Goal: Task Accomplishment & Management: Complete application form

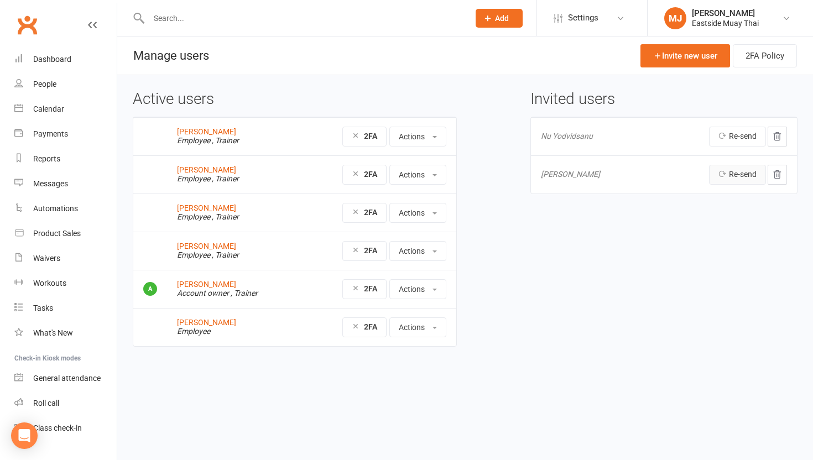
click at [743, 175] on link "Re-send" at bounding box center [737, 175] width 57 height 20
click at [592, 175] on span "Harrison Kaissis" at bounding box center [570, 174] width 59 height 9
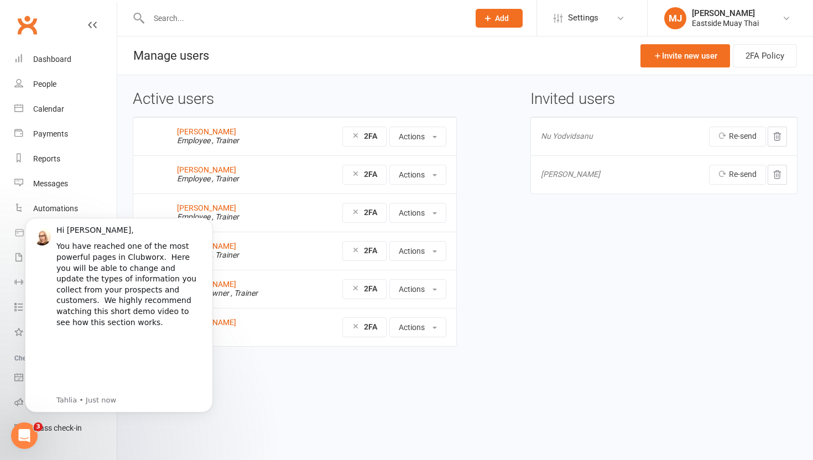
click at [510, 393] on html "Prospect Member Non-attending contact Class / event Appointment Task Membership…" at bounding box center [406, 196] width 813 height 393
click at [122, 180] on div "Active users James Wood Employee , Trainer 2FA Actions Manage trainer availabil…" at bounding box center [465, 226] width 696 height 303
click at [183, 418] on body "Hi Marcelle, You have reached one of the most powerful pages in Clubworx. Here …" at bounding box center [119, 316] width 212 height 220
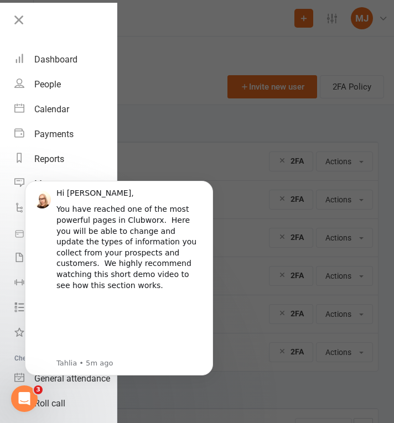
click at [170, 145] on div at bounding box center [197, 211] width 394 height 423
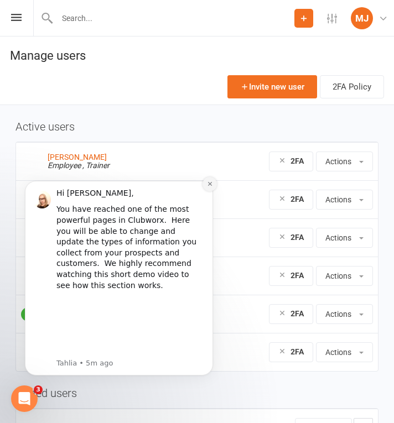
click at [207, 184] on icon "Dismiss notification" at bounding box center [210, 184] width 6 height 6
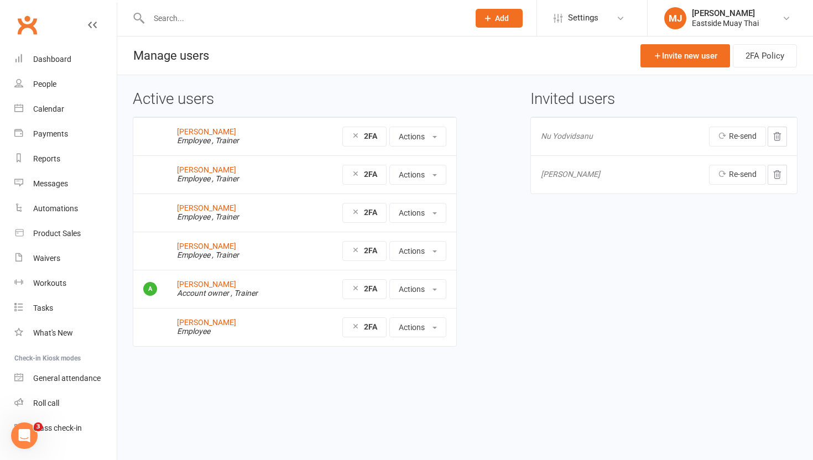
click at [572, 177] on span "Harrison Kaissis" at bounding box center [570, 174] width 59 height 9
click at [581, 178] on span "Harrison Kaissis" at bounding box center [570, 174] width 59 height 9
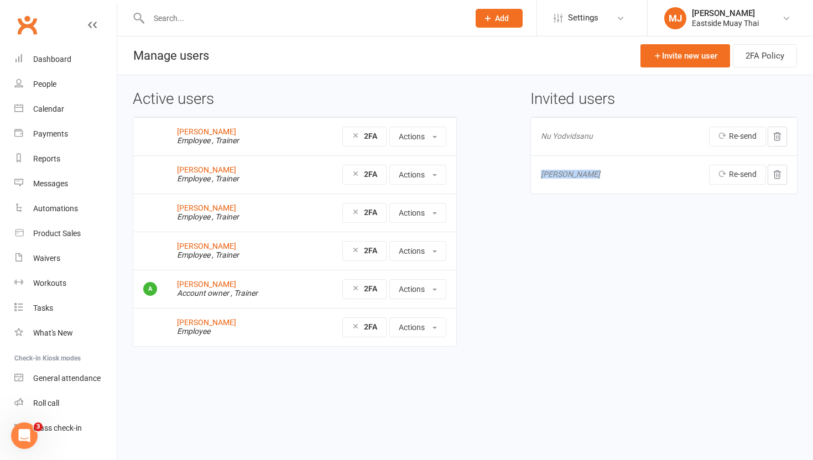
click at [619, 172] on td "Harrison Kaissis" at bounding box center [590, 174] width 119 height 38
click at [728, 170] on link "Re-send" at bounding box center [737, 175] width 57 height 20
click at [437, 328] on span at bounding box center [435, 328] width 4 height 2
click at [428, 286] on button "Actions" at bounding box center [418, 289] width 57 height 20
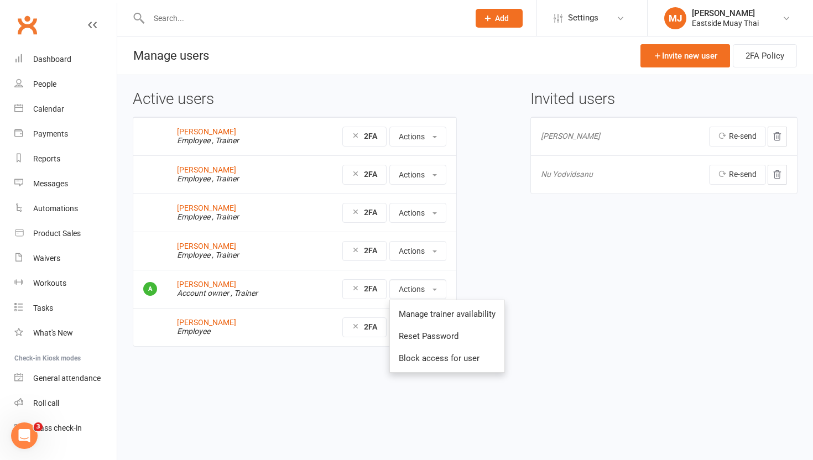
click at [595, 330] on div "Active users James Wood Employee , Trainer 2FA Actions Manage trainer availabil…" at bounding box center [465, 227] width 682 height 272
click at [431, 326] on button "Actions" at bounding box center [418, 328] width 57 height 20
click at [430, 341] on ul at bounding box center [445, 341] width 111 height 7
click at [66, 231] on div "Product Sales" at bounding box center [57, 233] width 48 height 9
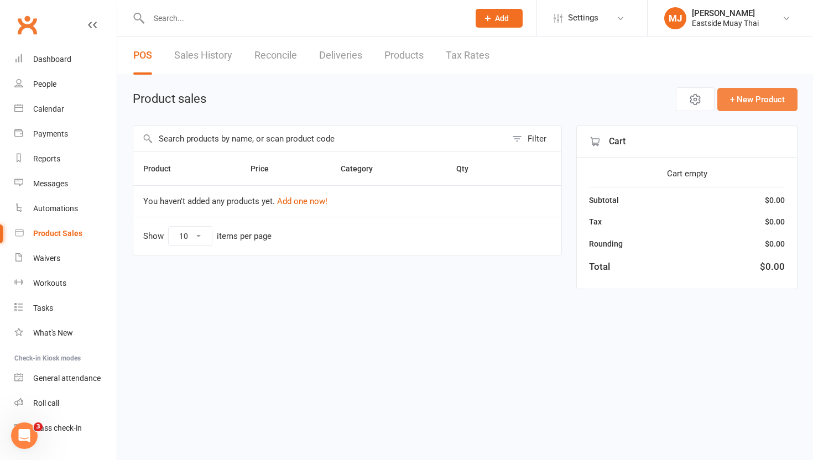
click at [751, 103] on button "+ New Product" at bounding box center [758, 99] width 80 height 23
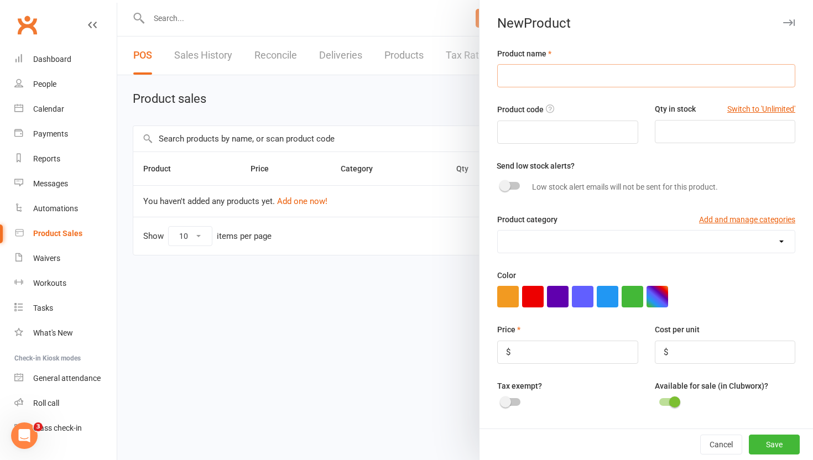
click at [555, 75] on input "text" at bounding box center [646, 75] width 298 height 23
type input "Boxing gloves"
click at [768, 111] on button "Switch to 'Unlimited'" at bounding box center [762, 109] width 68 height 12
type input "Unlimited"
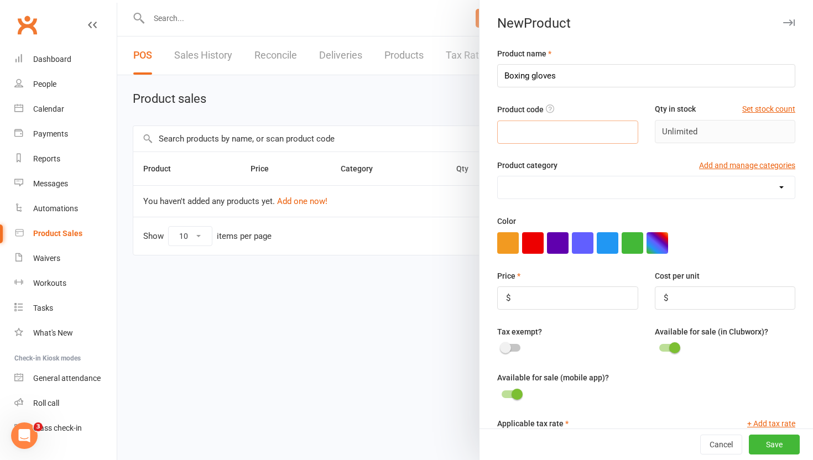
click at [592, 139] on input "text" at bounding box center [567, 132] width 141 height 23
click at [587, 188] on select at bounding box center [646, 188] width 297 height 22
click at [729, 163] on button "Add and manage categories" at bounding box center [747, 165] width 96 height 12
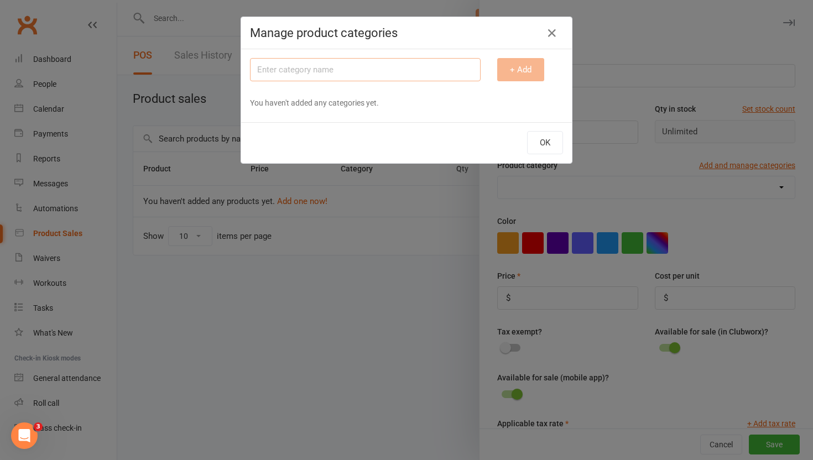
click at [415, 71] on input "text" at bounding box center [365, 69] width 231 height 23
click at [546, 30] on icon "button" at bounding box center [552, 33] width 13 height 13
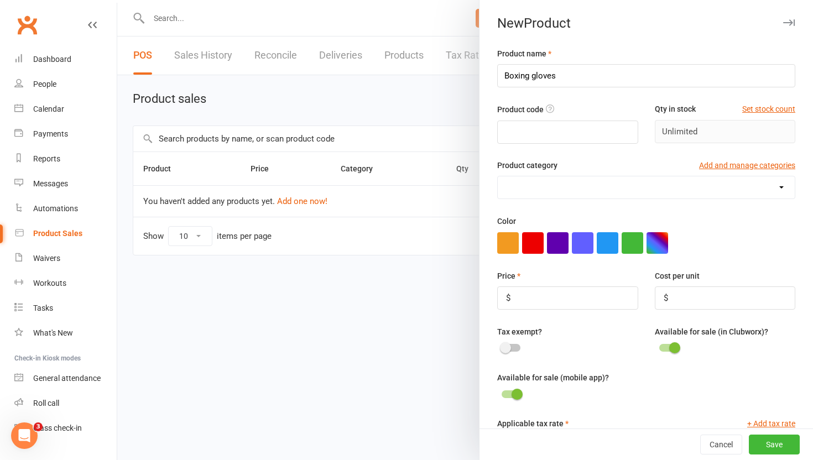
click at [427, 59] on div at bounding box center [465, 230] width 696 height 460
click at [202, 60] on div at bounding box center [465, 230] width 696 height 460
click at [719, 445] on button "Cancel" at bounding box center [722, 445] width 42 height 20
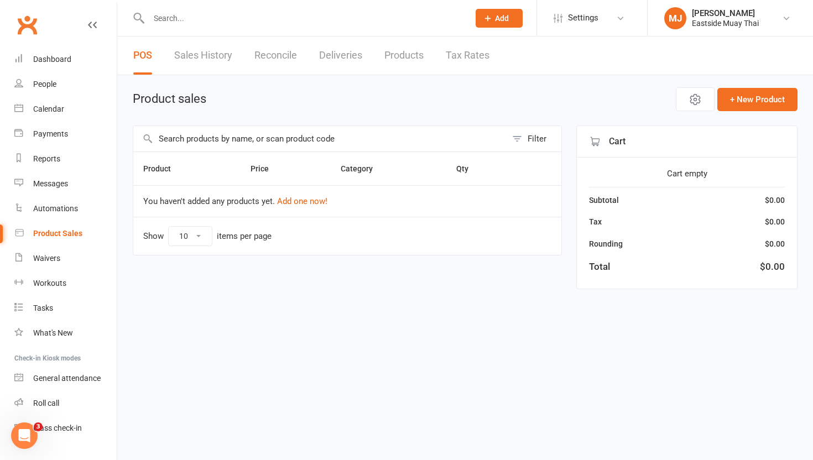
click at [210, 53] on link "Sales History" at bounding box center [203, 56] width 58 height 38
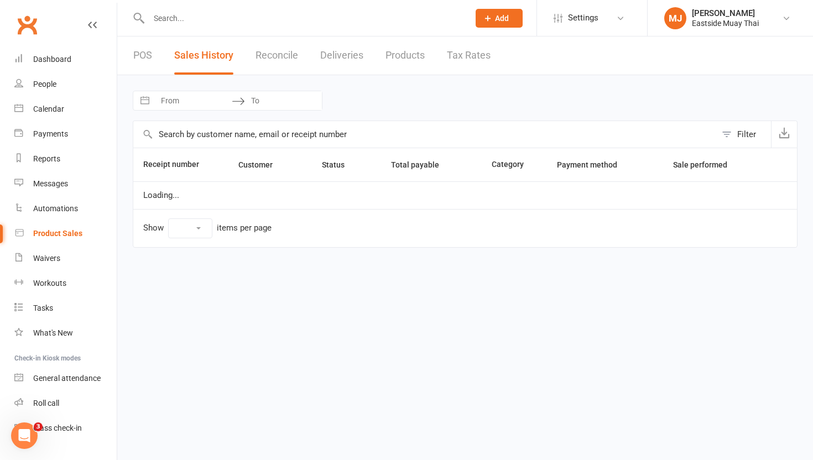
select select "25"
click at [285, 57] on link "Reconcile" at bounding box center [277, 56] width 43 height 38
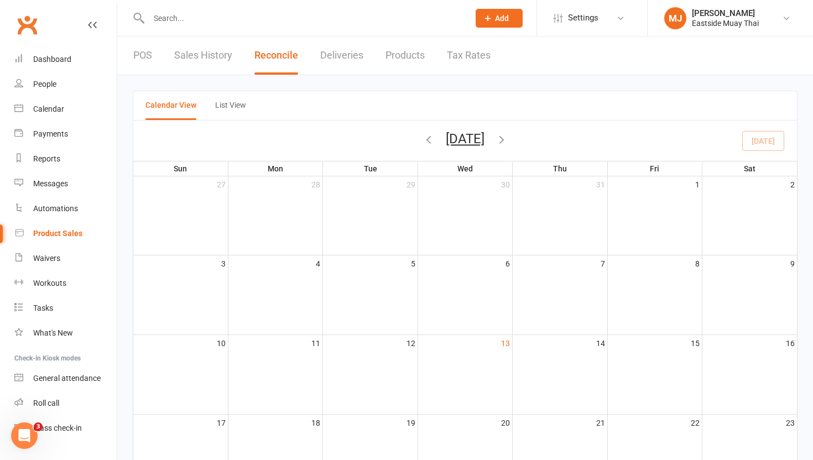
click at [348, 55] on link "Deliveries" at bounding box center [341, 56] width 43 height 38
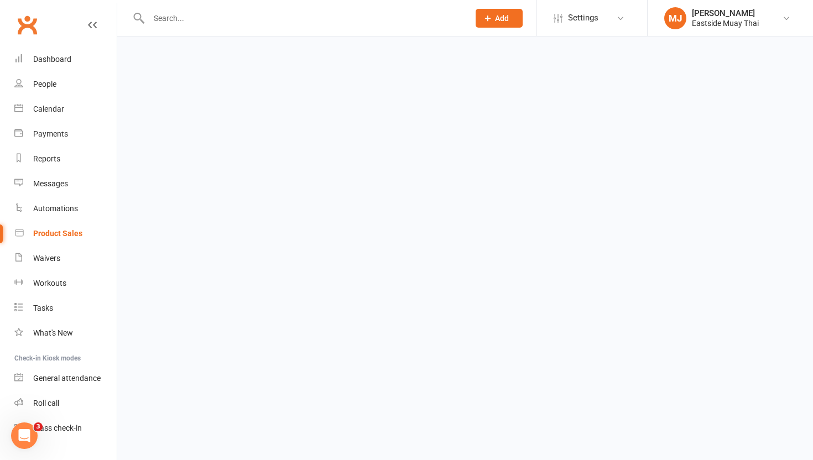
select select "any"
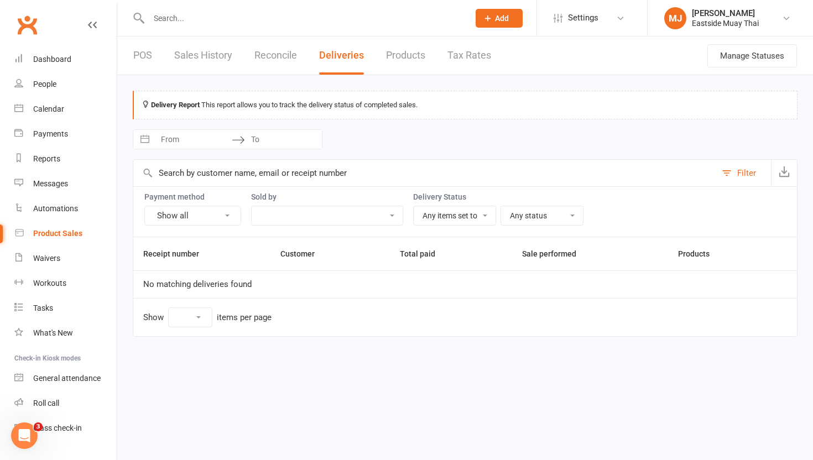
select select "25"
click at [422, 58] on link "Products" at bounding box center [405, 56] width 39 height 38
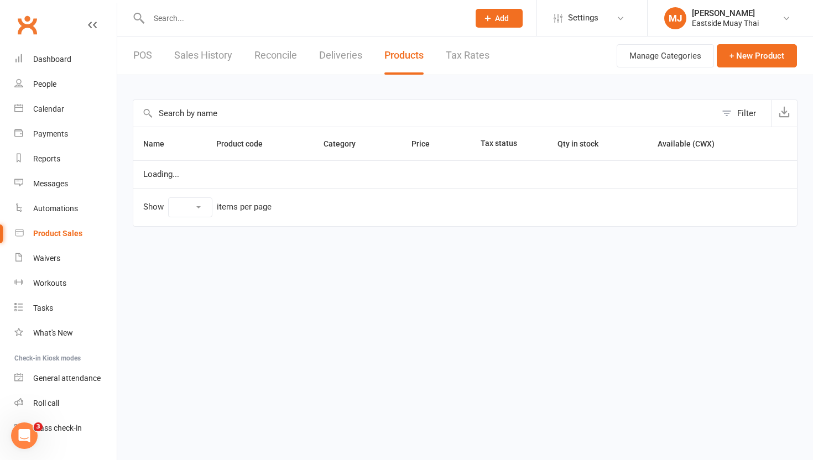
select select "10"
click at [470, 58] on link "Tax Rates" at bounding box center [468, 56] width 44 height 38
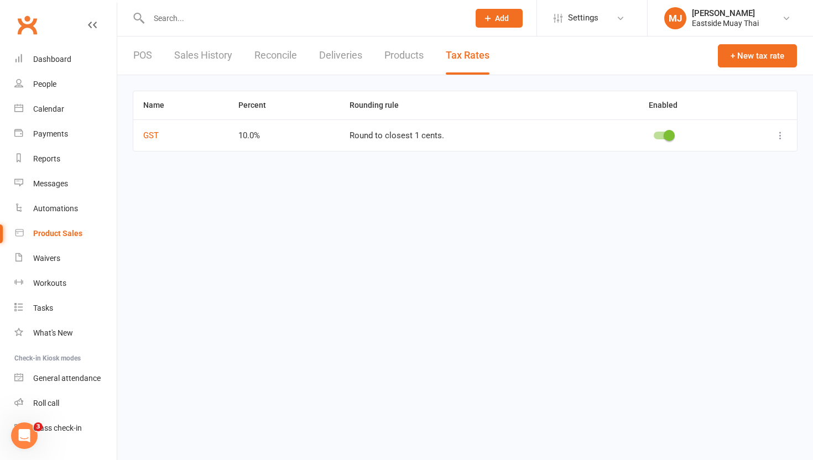
click at [406, 58] on link "Products" at bounding box center [404, 56] width 39 height 38
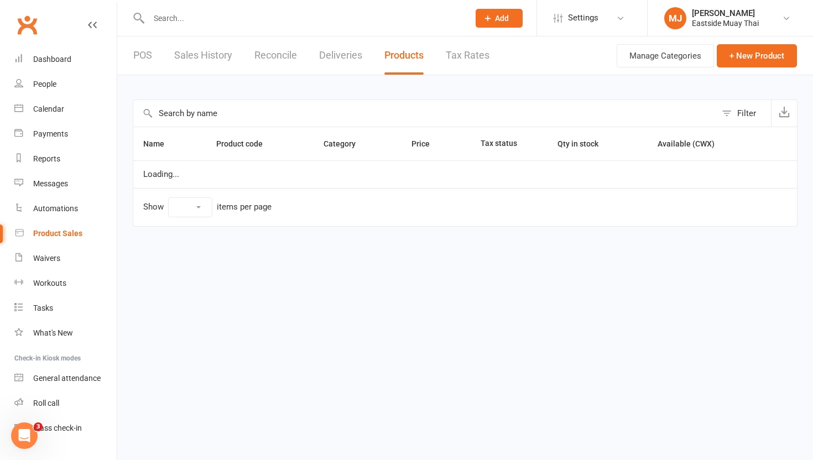
select select "10"
click at [66, 281] on link "Workouts" at bounding box center [65, 283] width 102 height 25
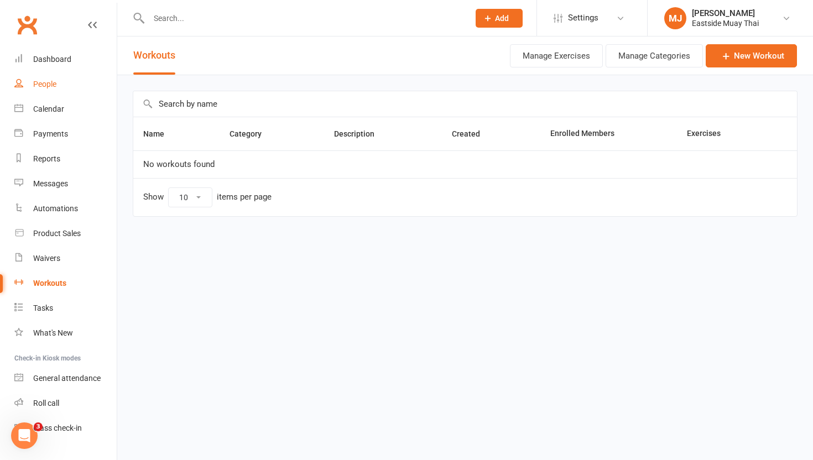
click at [59, 74] on link "People" at bounding box center [65, 84] width 102 height 25
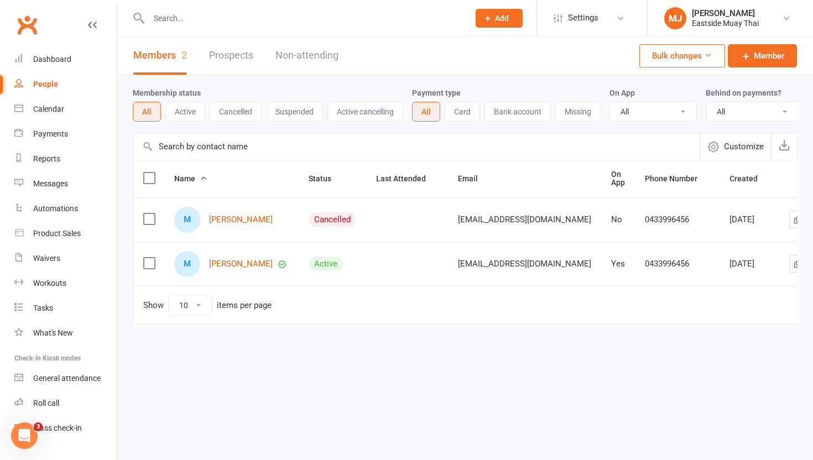
click at [241, 52] on link "Prospects" at bounding box center [231, 56] width 44 height 38
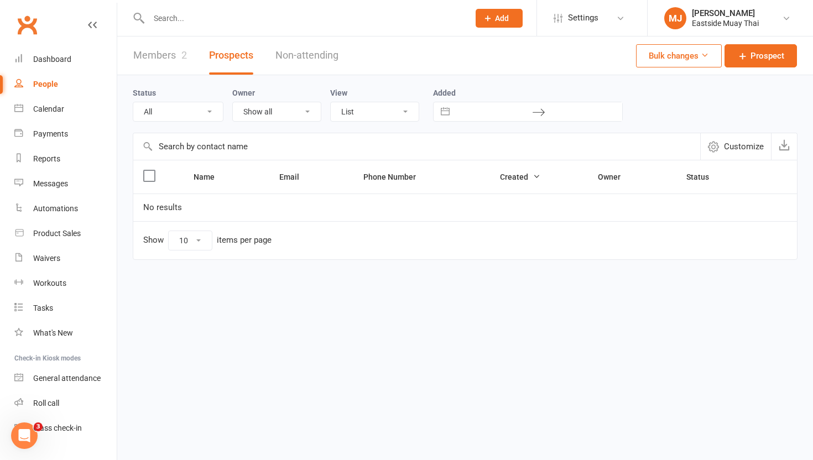
click at [158, 53] on link "Members 2" at bounding box center [160, 56] width 54 height 38
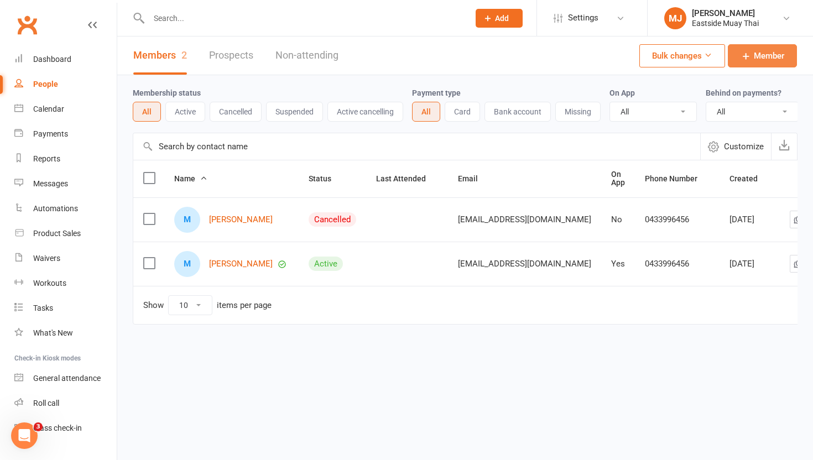
click at [769, 52] on span "Member" at bounding box center [769, 55] width 30 height 13
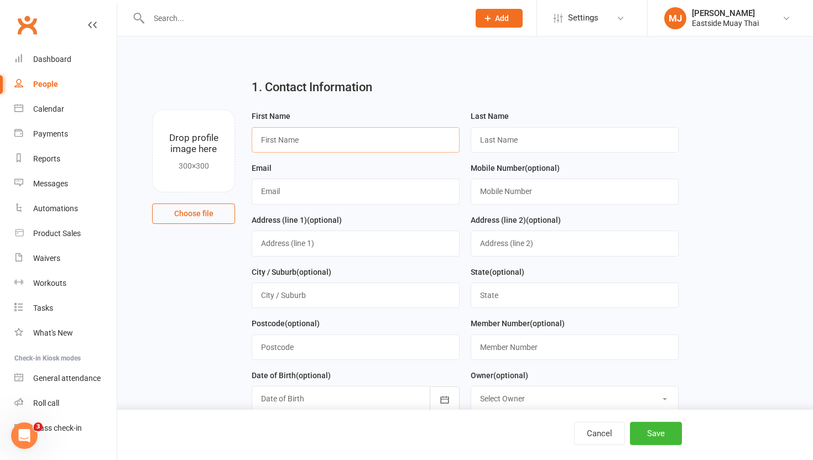
click at [341, 138] on input "text" at bounding box center [356, 139] width 208 height 25
type input "Tegan"
type input "Hope"
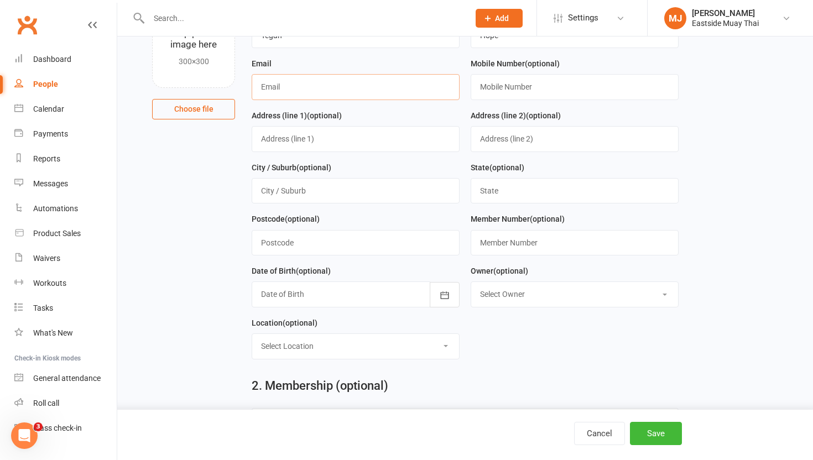
scroll to position [108, 0]
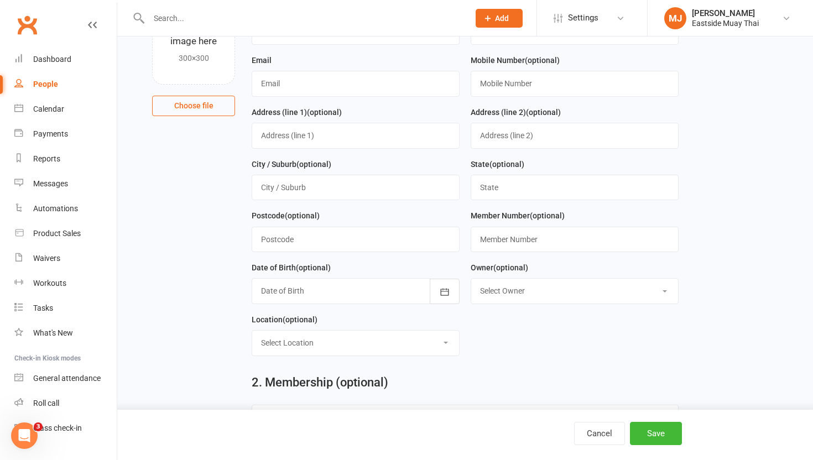
click at [525, 297] on select "Select Owner [PERSON_NAME] [PERSON_NAME] [PERSON_NAME] [PERSON_NAME] [PERSON_NA…" at bounding box center [574, 291] width 207 height 24
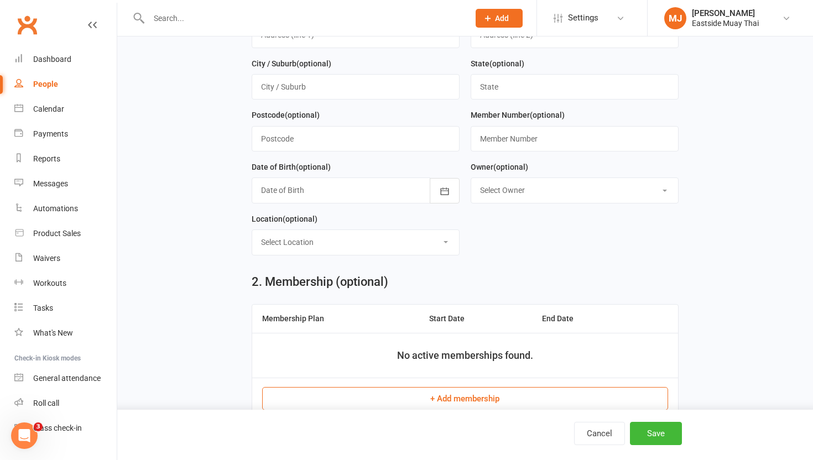
scroll to position [214, 0]
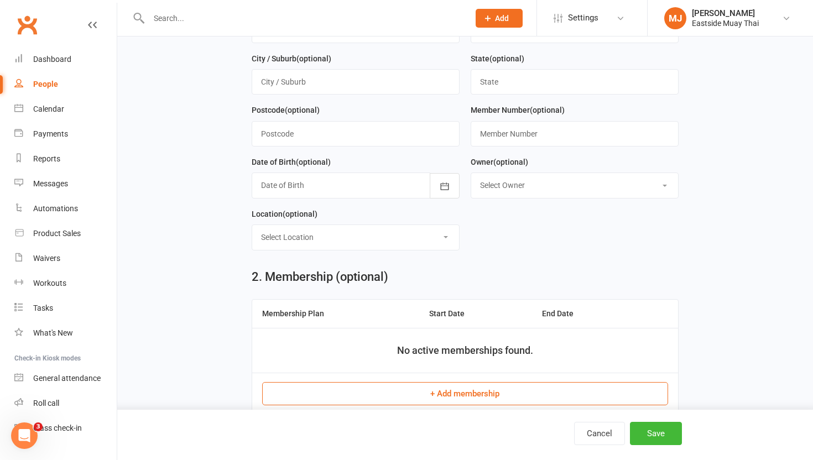
click at [436, 237] on select "Select Location Eastside Muay Thai Example Room (Rename me!)" at bounding box center [355, 237] width 207 height 24
select select "0"
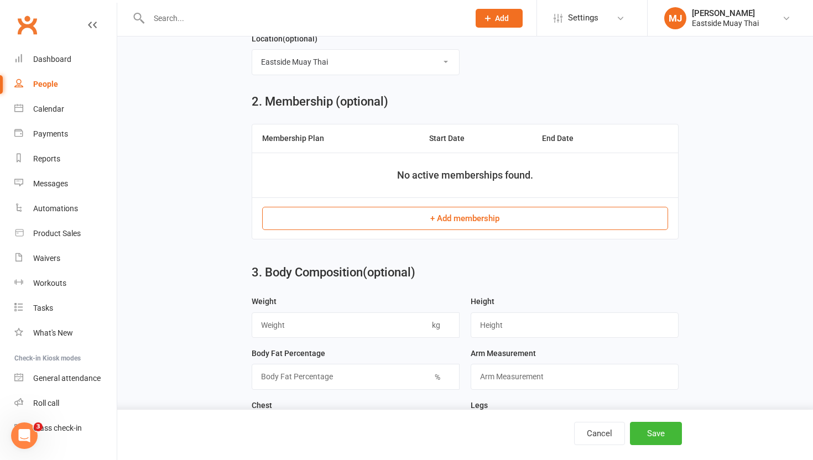
scroll to position [411, 0]
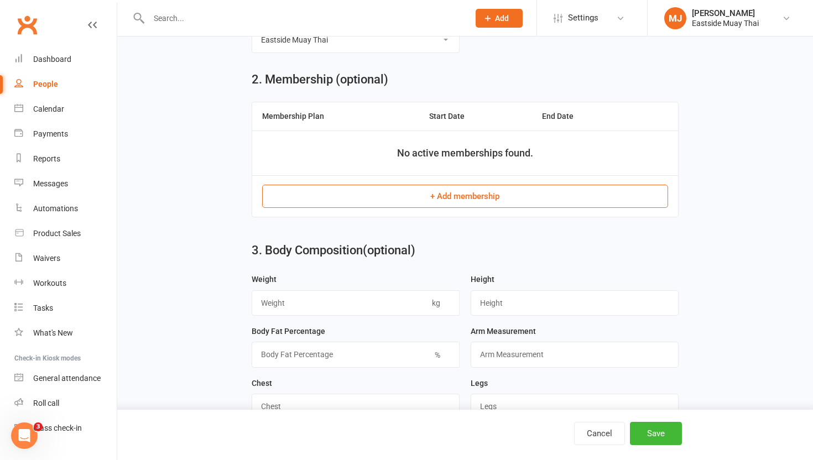
click at [494, 200] on button "+ Add membership" at bounding box center [465, 196] width 406 height 23
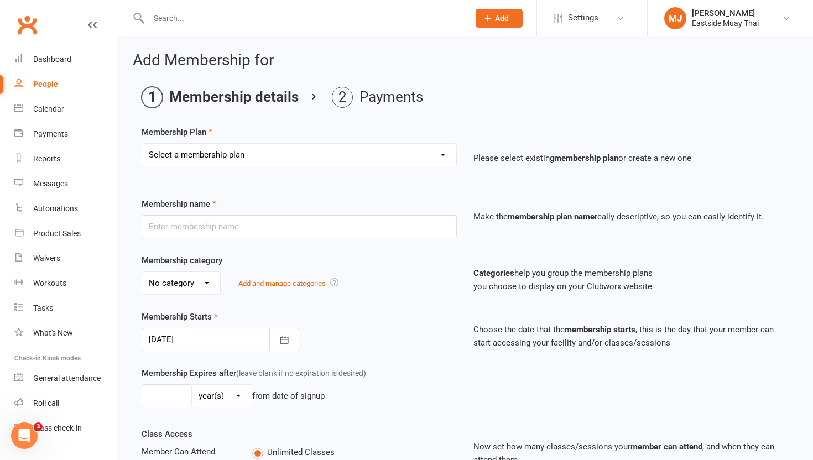
click at [442, 159] on select "Select a membership plan Create new Membership Plan Unlimited - child / student…" at bounding box center [299, 155] width 314 height 22
select select "0"
click at [352, 228] on input "text" at bounding box center [299, 226] width 315 height 23
type input "Premium unlimited - friends / family"
click at [211, 287] on select "No category Adult Child / Student General" at bounding box center [181, 283] width 78 height 22
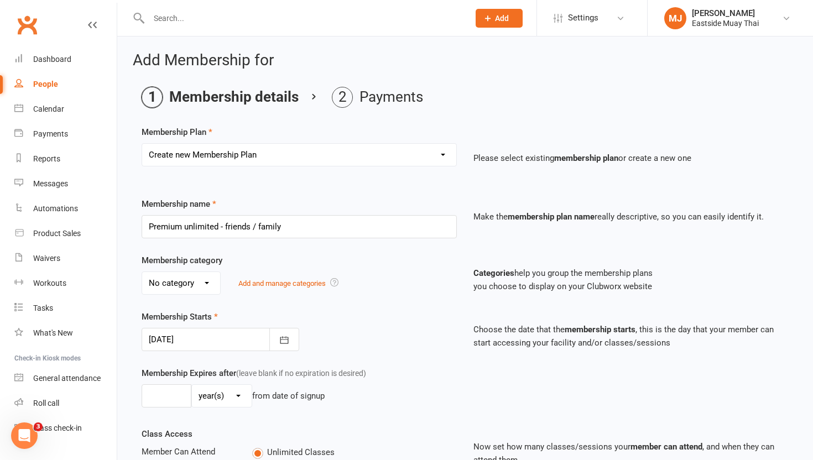
select select "0"
click at [313, 163] on select "Select a membership plan Create new Membership Plan Unlimited - child / student…" at bounding box center [299, 155] width 314 height 22
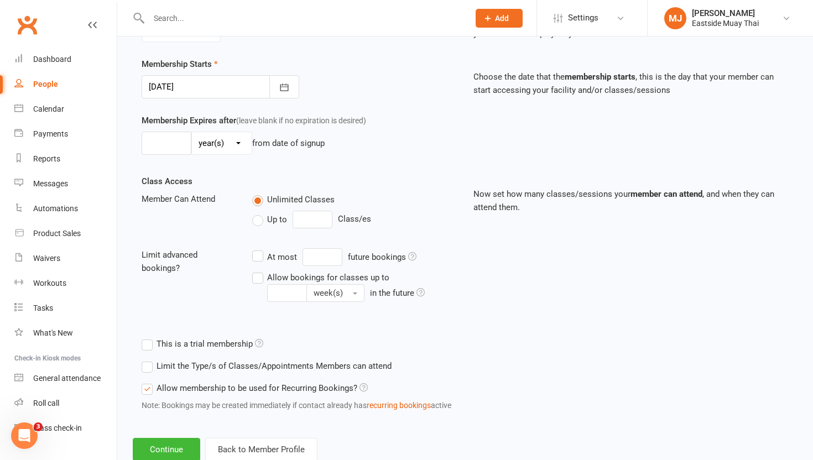
scroll to position [253, 0]
click at [247, 146] on select "day(s) week(s) month(s) year(s)" at bounding box center [222, 143] width 60 height 22
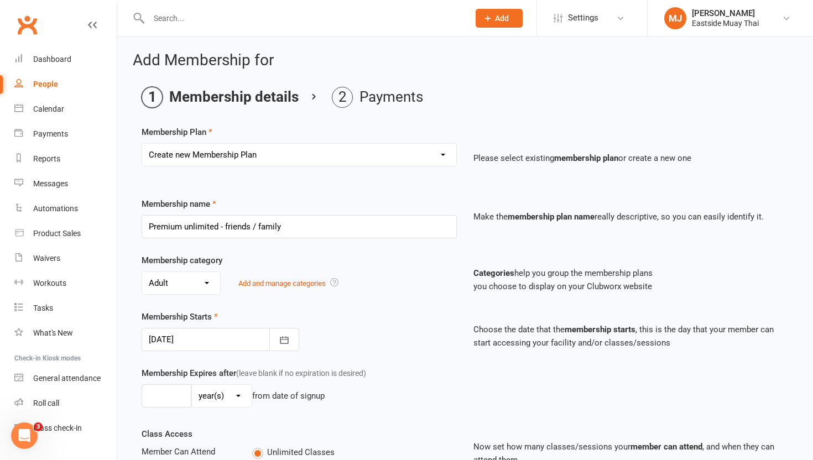
scroll to position [286, 0]
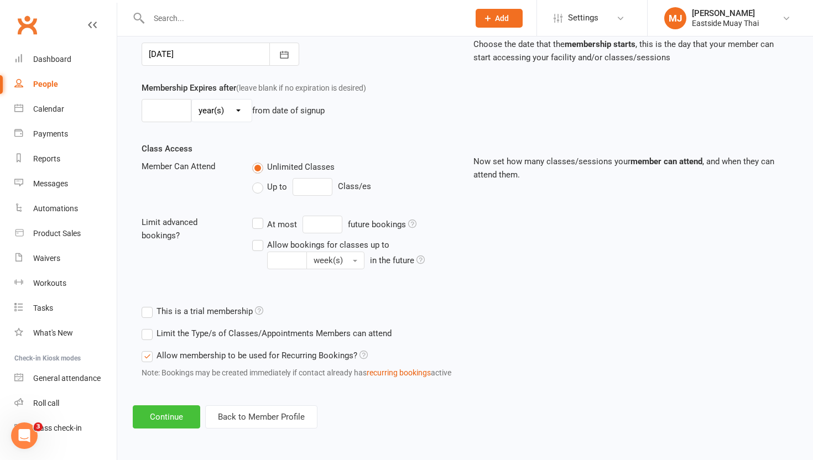
click at [162, 417] on button "Continue" at bounding box center [167, 417] width 68 height 23
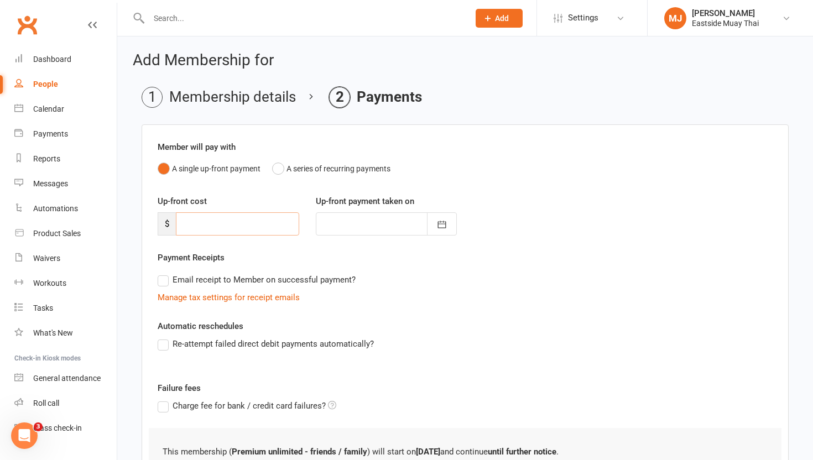
click at [223, 218] on input "number" at bounding box center [237, 223] width 123 height 23
type input "0"
click at [348, 226] on div at bounding box center [387, 223] width 142 height 23
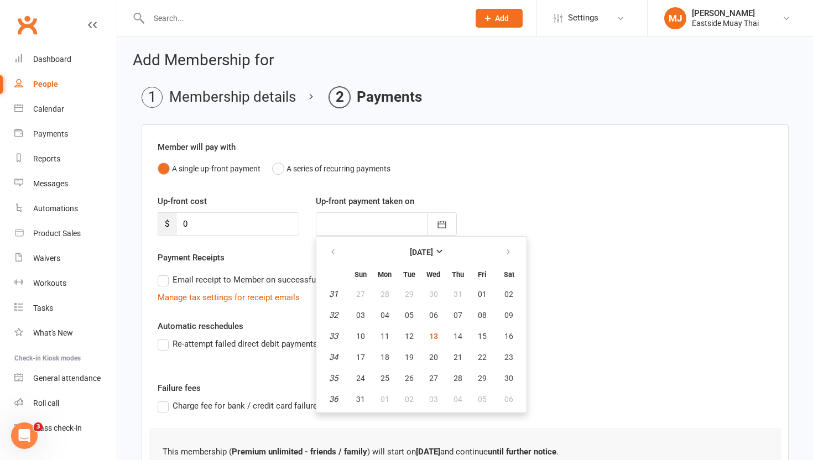
click at [348, 226] on div at bounding box center [387, 223] width 142 height 23
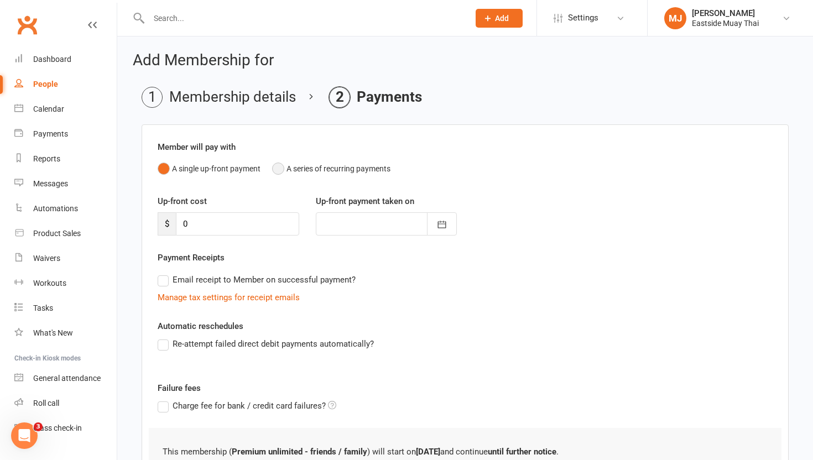
click at [284, 165] on button "A series of recurring payments" at bounding box center [331, 168] width 118 height 21
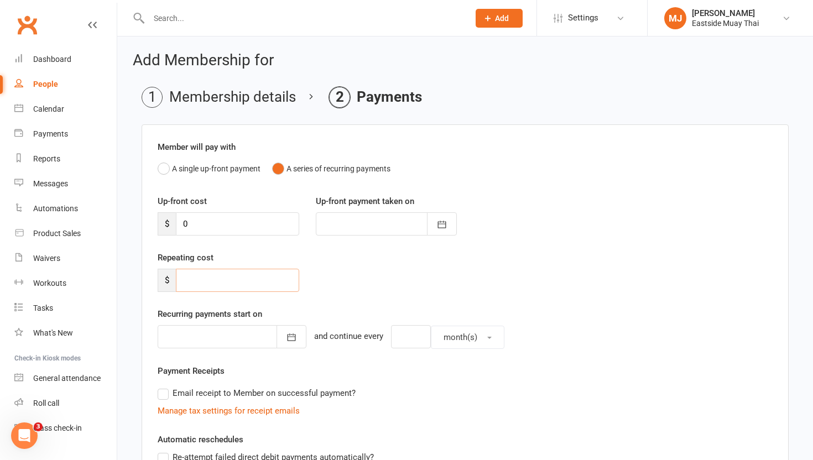
click at [238, 280] on input "number" at bounding box center [237, 280] width 123 height 23
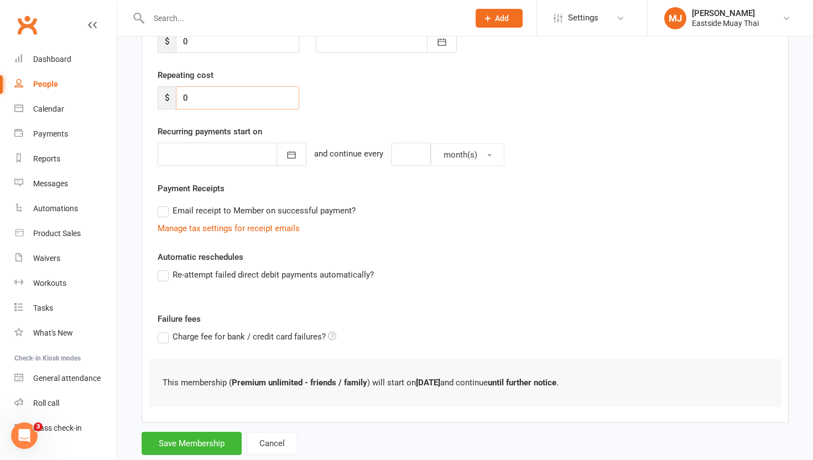
scroll to position [211, 0]
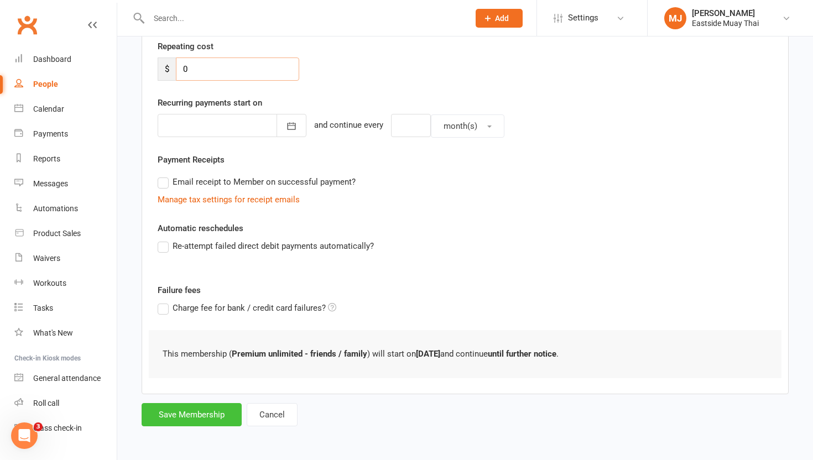
type input "0"
click at [213, 413] on button "Save Membership" at bounding box center [192, 414] width 100 height 23
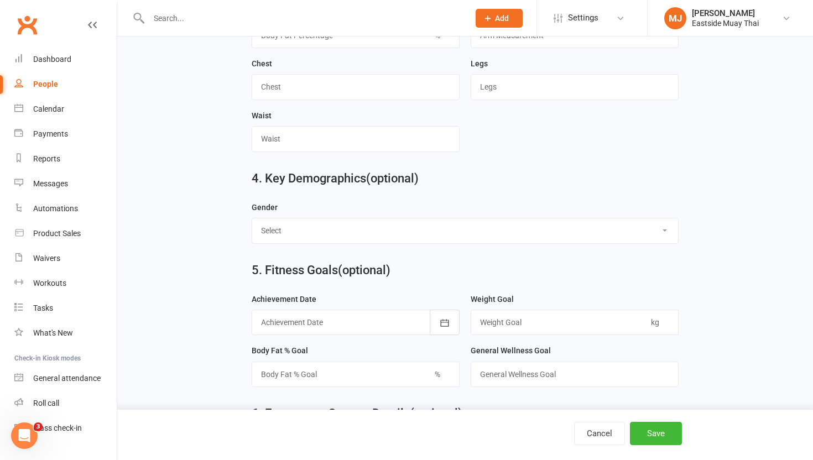
scroll to position [734, 0]
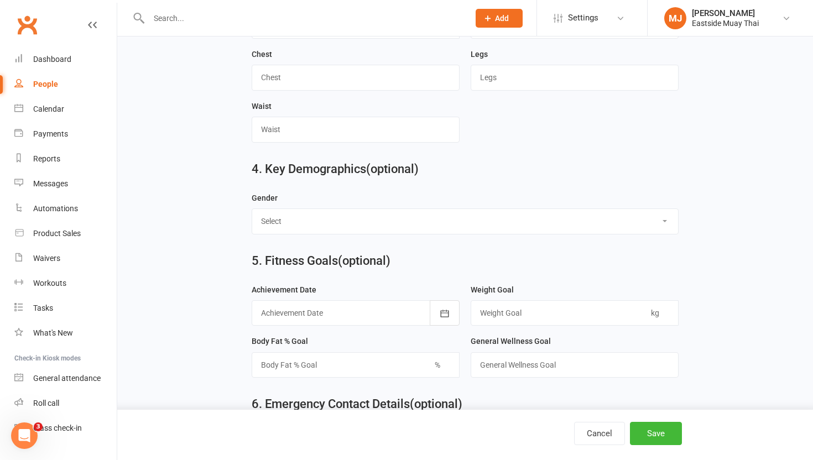
click at [499, 220] on select "Select Male Female" at bounding box center [465, 221] width 426 height 24
select select "[DEMOGRAPHIC_DATA]"
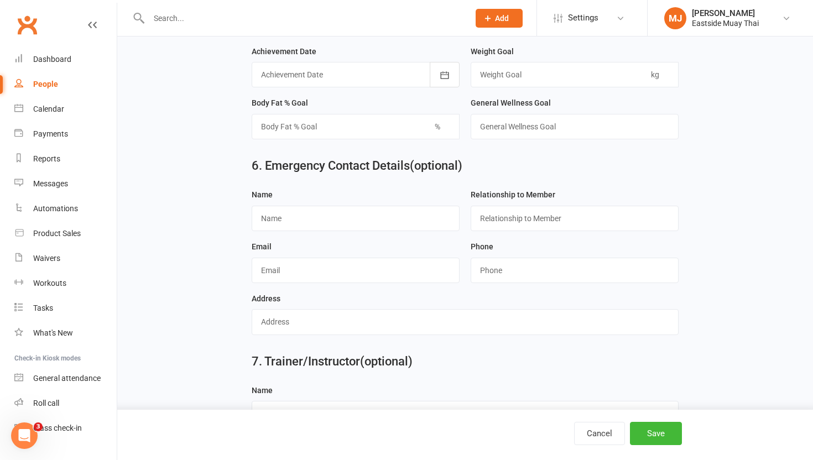
scroll to position [992, 0]
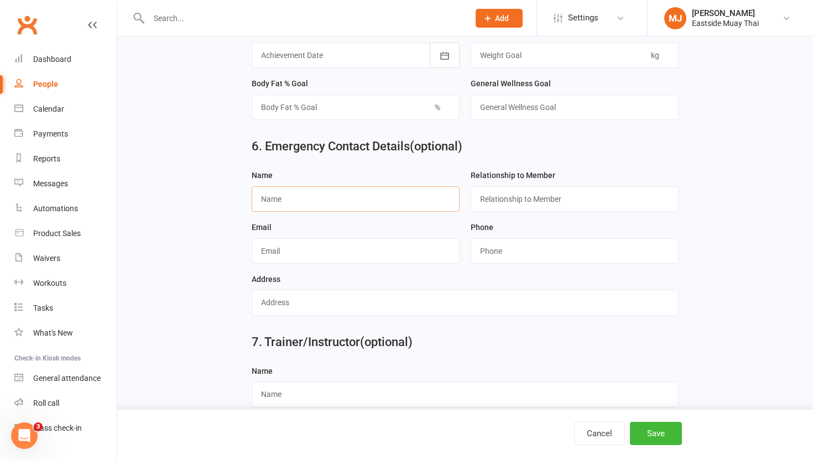
click at [404, 210] on input "text" at bounding box center [356, 198] width 208 height 25
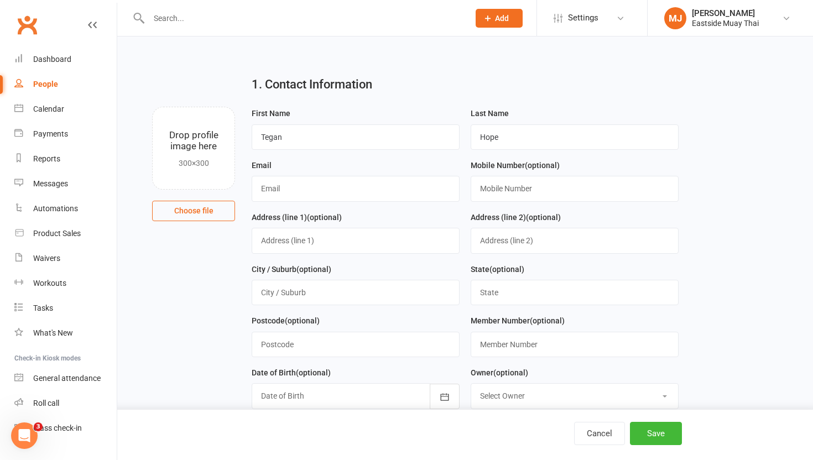
scroll to position [0, 0]
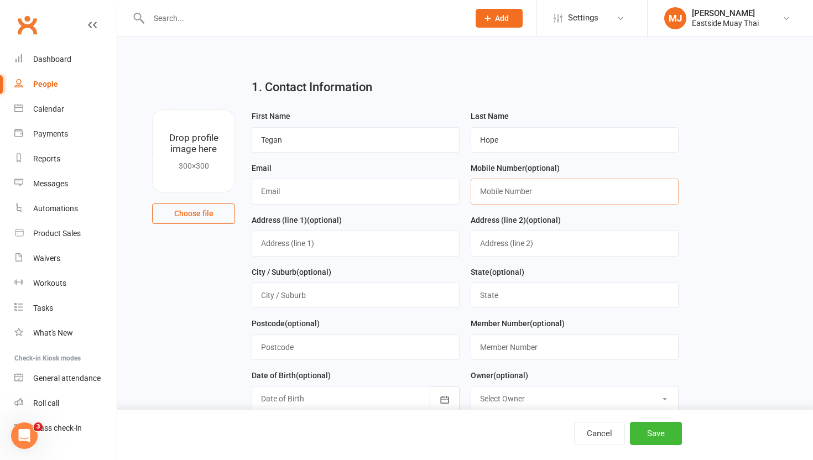
click at [495, 192] on input "text" at bounding box center [575, 191] width 208 height 25
click at [487, 235] on input "text" at bounding box center [575, 243] width 208 height 25
click at [406, 239] on input "text" at bounding box center [356, 243] width 208 height 25
click at [511, 185] on input "text" at bounding box center [575, 191] width 208 height 25
click at [504, 188] on input "0413" at bounding box center [575, 191] width 208 height 25
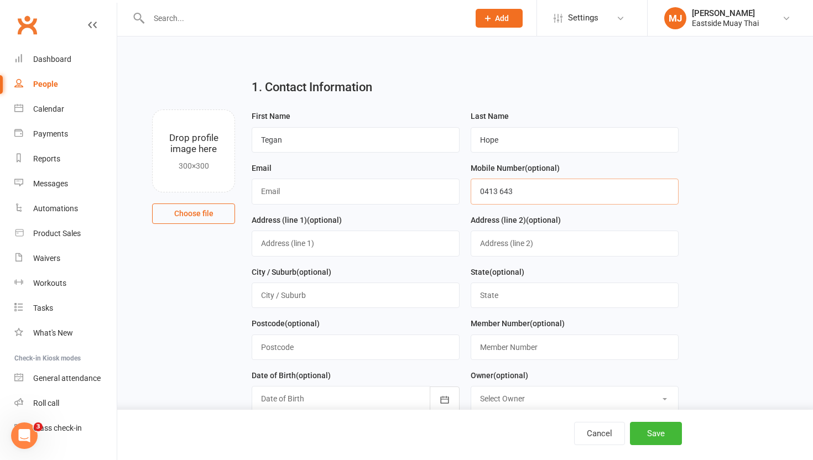
click at [495, 188] on input "0413 643" at bounding box center [575, 191] width 208 height 25
click at [537, 188] on input "0413 340 643" at bounding box center [575, 191] width 208 height 25
click at [570, 188] on input "0413 643" at bounding box center [575, 191] width 208 height 25
type input "0413643340"
click at [335, 240] on input "text" at bounding box center [356, 243] width 208 height 25
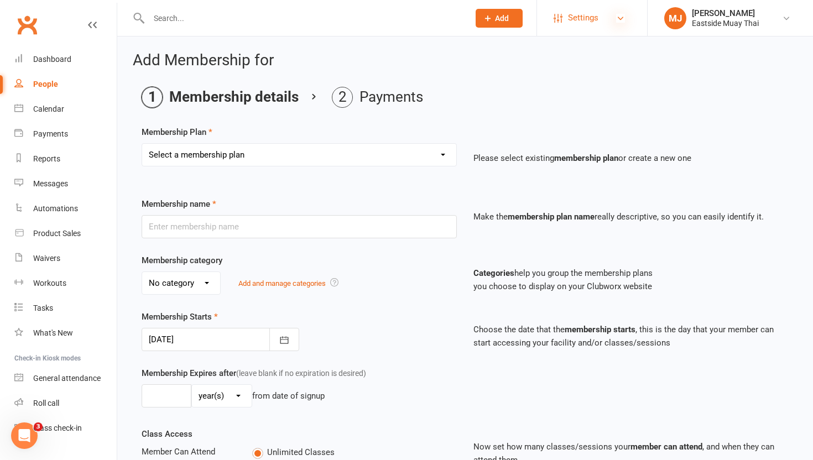
click at [624, 15] on icon at bounding box center [620, 18] width 9 height 9
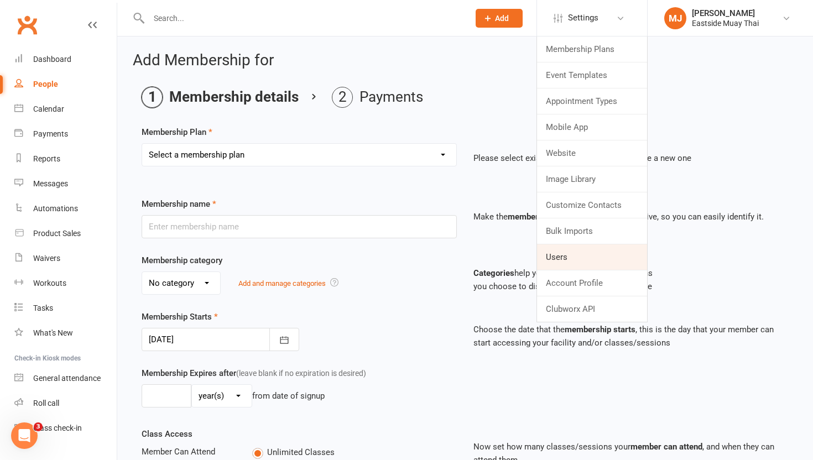
click at [579, 260] on link "Users" at bounding box center [592, 257] width 110 height 25
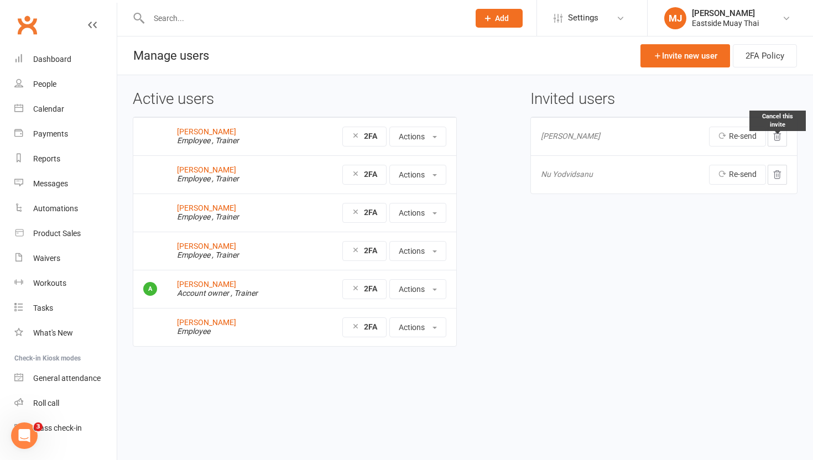
click at [781, 132] on icon at bounding box center [777, 137] width 10 height 10
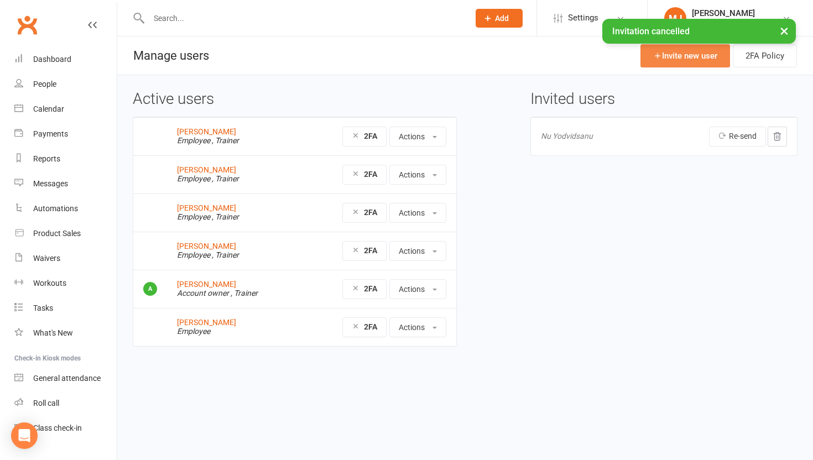
click at [689, 58] on link "Invite new user" at bounding box center [686, 55] width 90 height 23
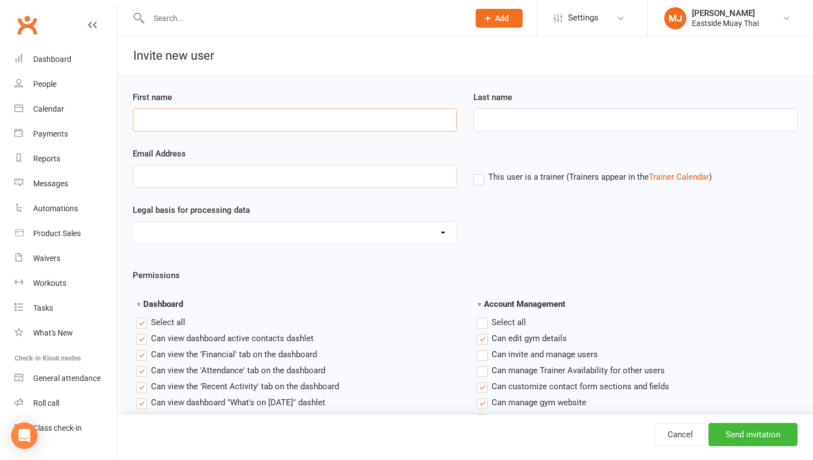
click at [346, 121] on input "First name" at bounding box center [295, 119] width 324 height 23
type input "[PERSON_NAME]"
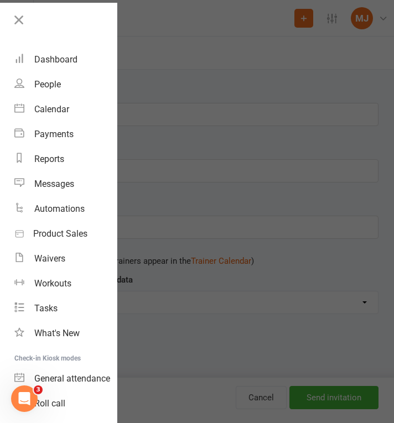
click at [322, 69] on div at bounding box center [197, 211] width 394 height 423
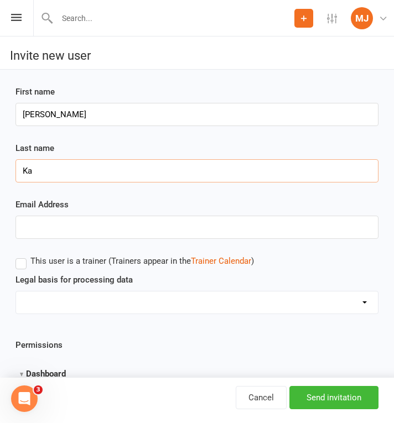
click at [169, 167] on input "Ka" at bounding box center [196, 170] width 363 height 23
type input "Kaissis"
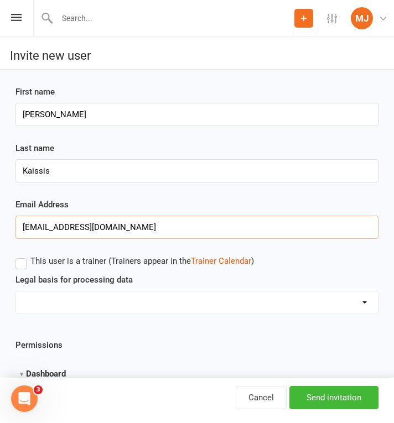
type input "[EMAIL_ADDRESS][DOMAIN_NAME]"
click at [26, 260] on label "This user is a trainer (Trainers appear in the Trainer Calendar )" at bounding box center [134, 261] width 238 height 10
click at [23, 255] on input "This user is a trainer (Trainers appear in the Trainer Calendar )" at bounding box center [18, 255] width 7 height 0
click at [134, 293] on select "Consent provided by contact Legitimate Interest - Existing Customer Legitimate …" at bounding box center [197, 303] width 362 height 22
click at [323, 398] on input "Send invitation" at bounding box center [333, 397] width 89 height 23
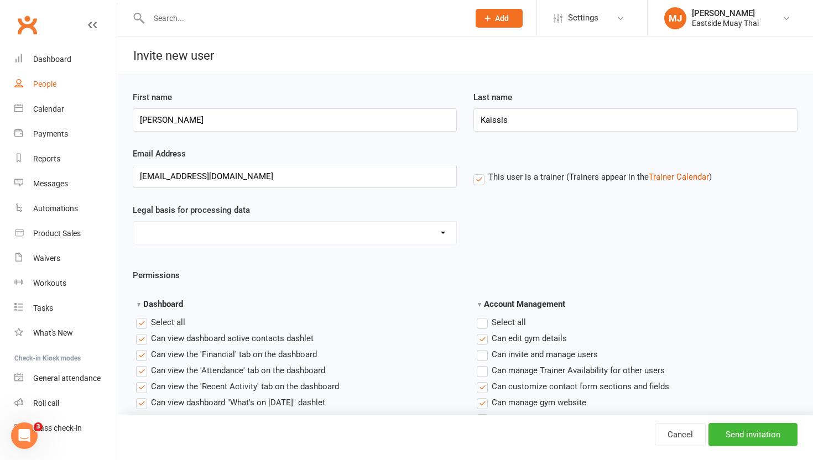
click at [55, 87] on div "People" at bounding box center [44, 84] width 23 height 9
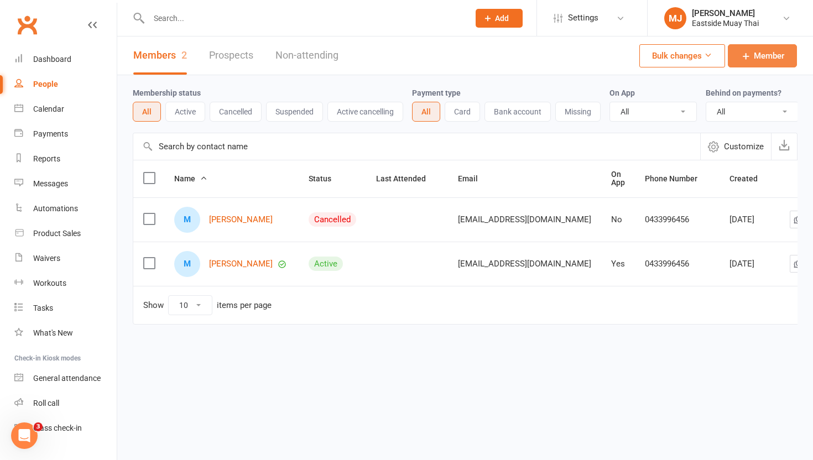
click at [393, 53] on span "Member" at bounding box center [769, 55] width 30 height 13
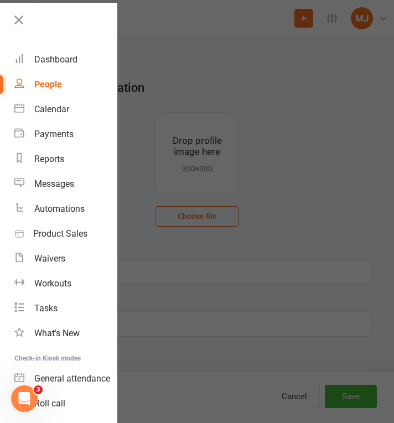
click at [155, 146] on div at bounding box center [197, 211] width 394 height 423
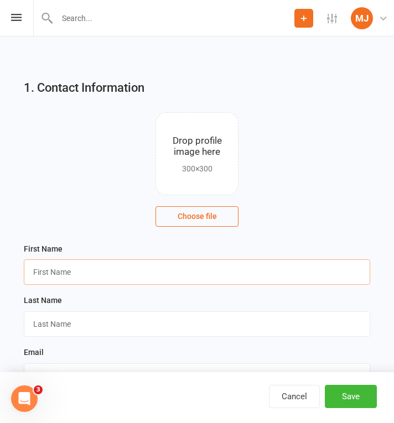
click at [189, 275] on input "text" at bounding box center [197, 272] width 346 height 25
type input "[PERSON_NAME]"
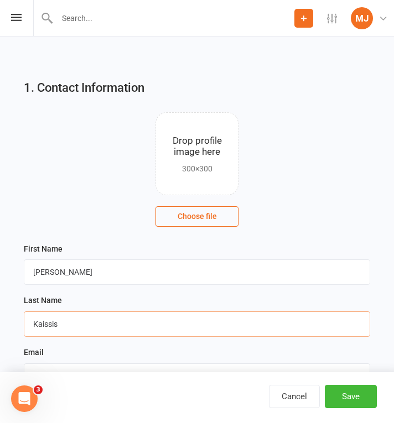
type input "Kaissis"
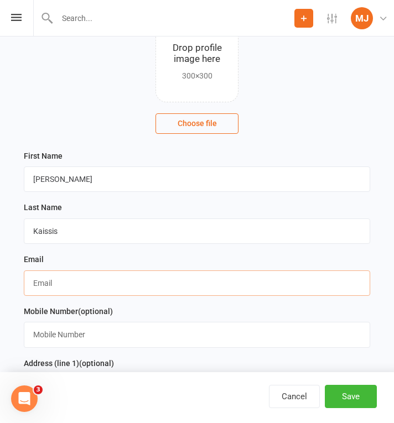
scroll to position [94, 0]
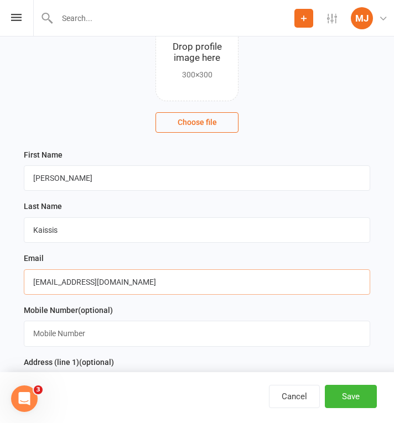
type input "[EMAIL_ADDRESS][DOMAIN_NAME]"
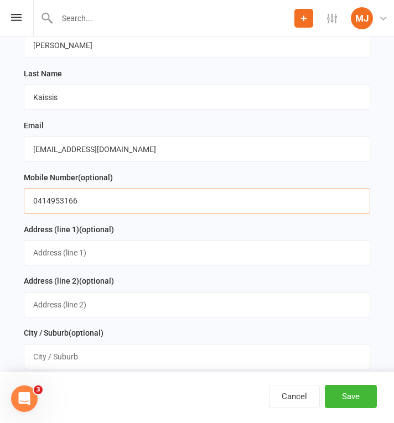
scroll to position [240, 0]
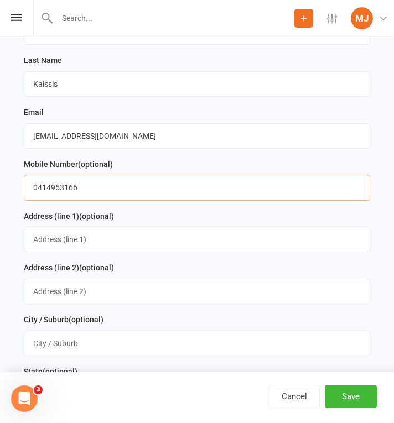
type input "0414953166"
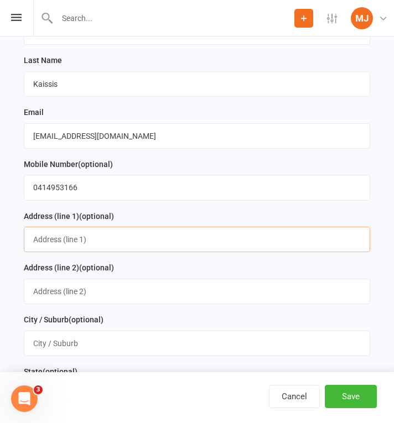
click at [136, 243] on input "text" at bounding box center [197, 239] width 346 height 25
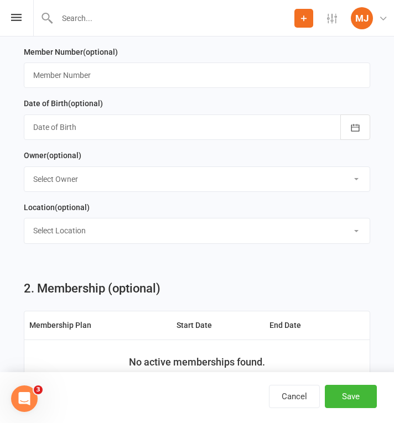
scroll to position [665, 0]
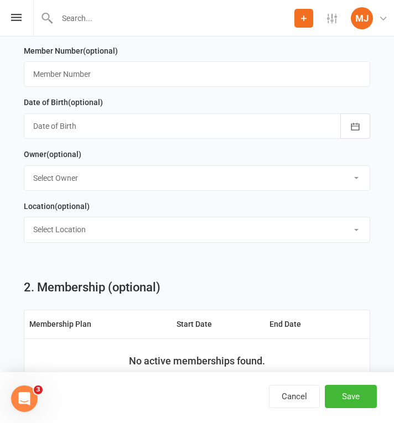
click at [180, 183] on select "Select Owner [PERSON_NAME] [PERSON_NAME] [PERSON_NAME] [PERSON_NAME] [PERSON_NA…" at bounding box center [196, 178] width 345 height 24
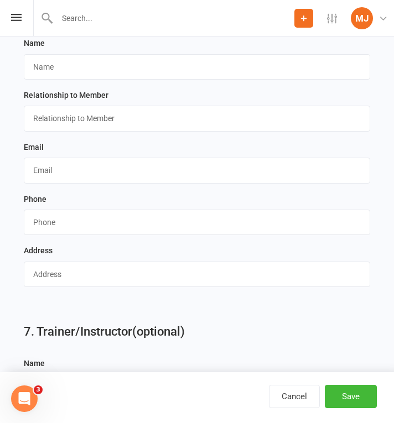
scroll to position [1994, 0]
